Goal: Navigation & Orientation: Find specific page/section

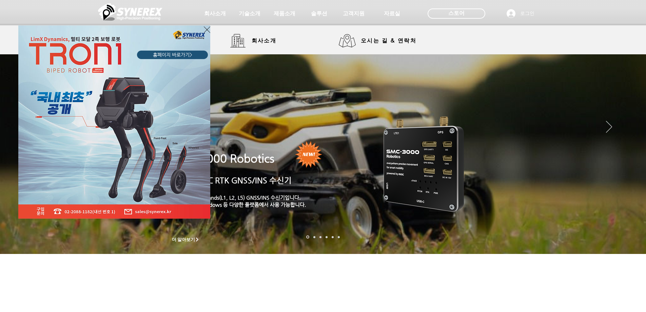
click at [253, 16] on div "LimX Dinamics" at bounding box center [323, 156] width 646 height 312
click at [205, 28] on icon "사이트로 돌아가기" at bounding box center [207, 29] width 6 height 8
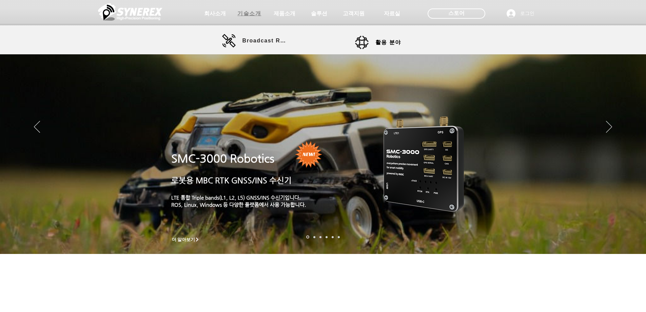
click at [247, 11] on span "기술소개" at bounding box center [249, 13] width 24 height 7
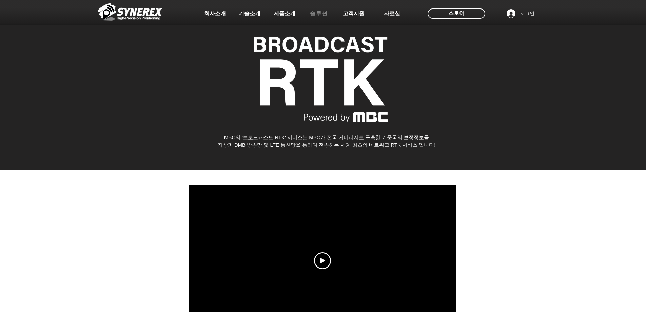
click at [310, 14] on span "솔루션" at bounding box center [319, 13] width 18 height 7
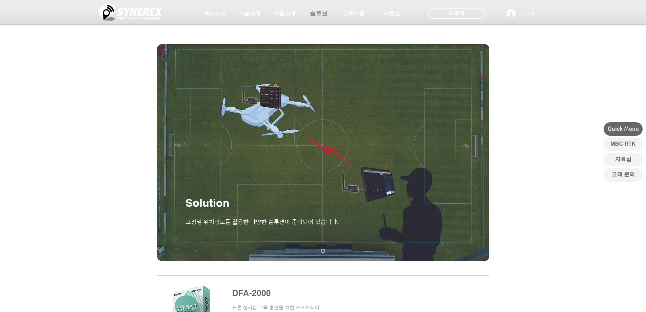
click at [311, 9] on span "솔루션" at bounding box center [319, 14] width 34 height 14
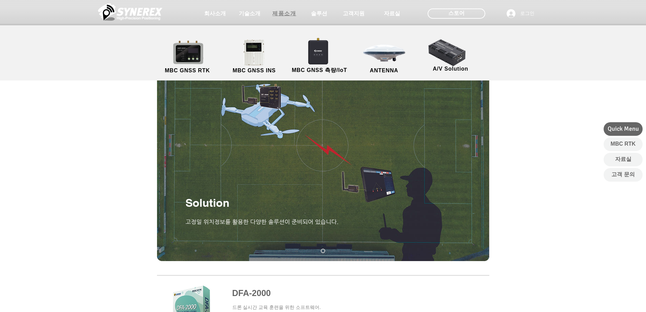
click at [283, 14] on span "제품소개" at bounding box center [284, 13] width 24 height 7
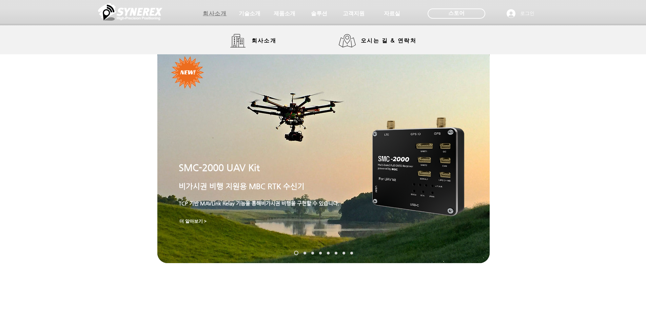
click at [213, 16] on span "회사소개" at bounding box center [215, 13] width 24 height 7
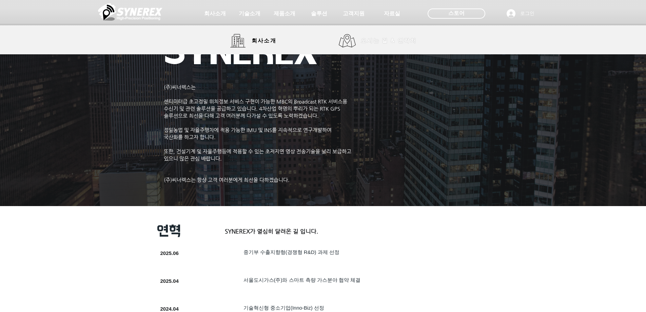
click at [375, 38] on span "오시는 길 & 연락처" at bounding box center [389, 40] width 56 height 7
